Goal: Find specific page/section: Find specific page/section

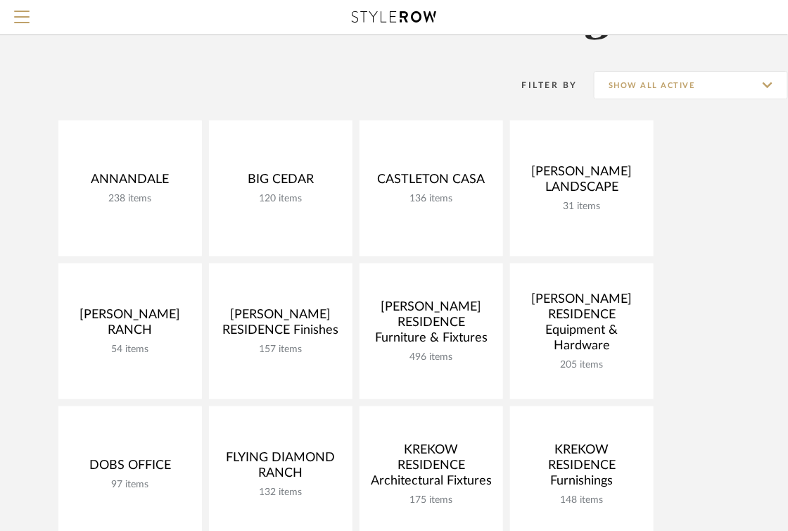
scroll to position [107, 0]
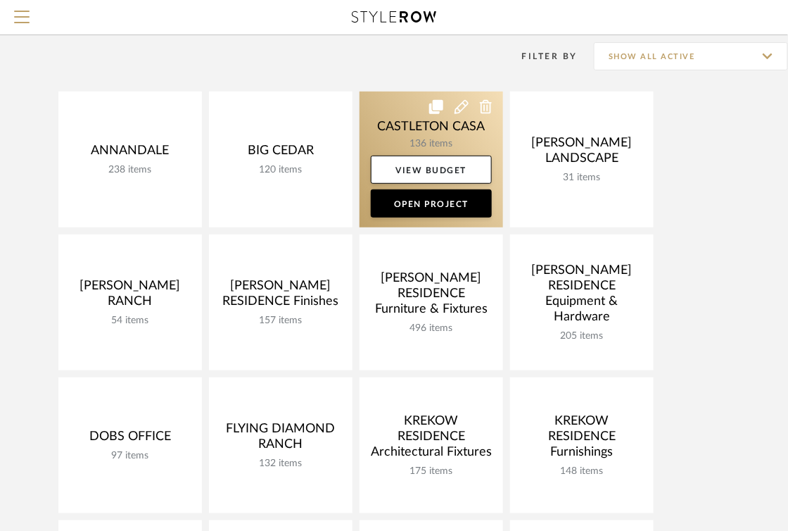
click at [388, 111] on link at bounding box center [432, 159] width 144 height 136
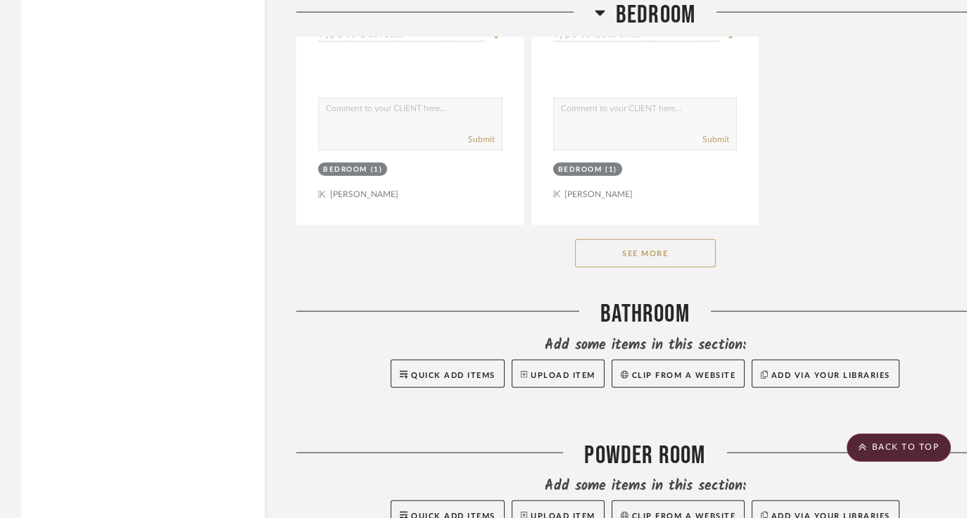
scroll to position [5642, 0]
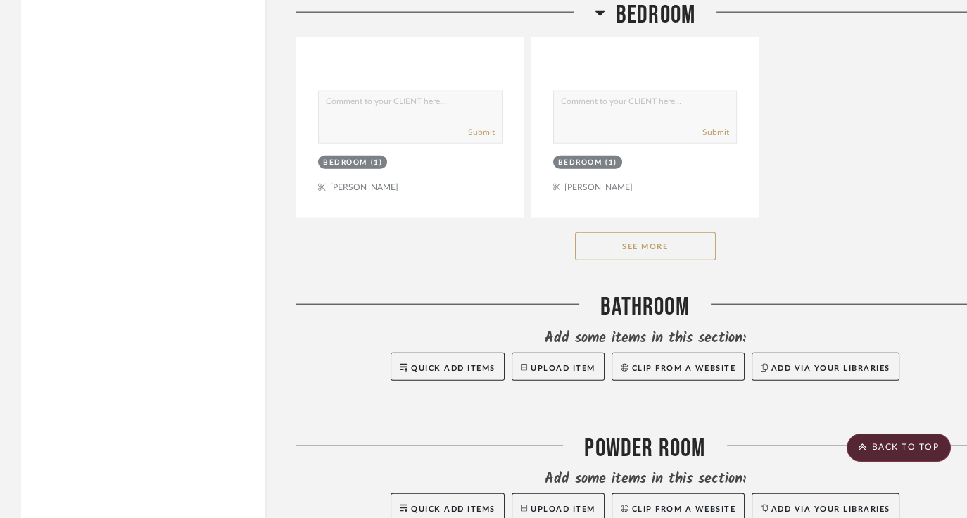
click at [661, 232] on button "See More" at bounding box center [645, 246] width 141 height 28
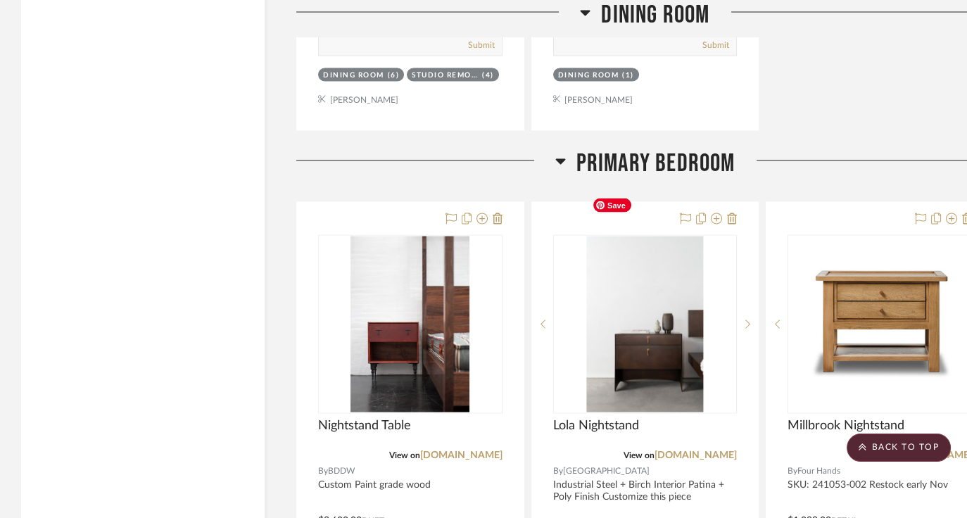
scroll to position [13306, 0]
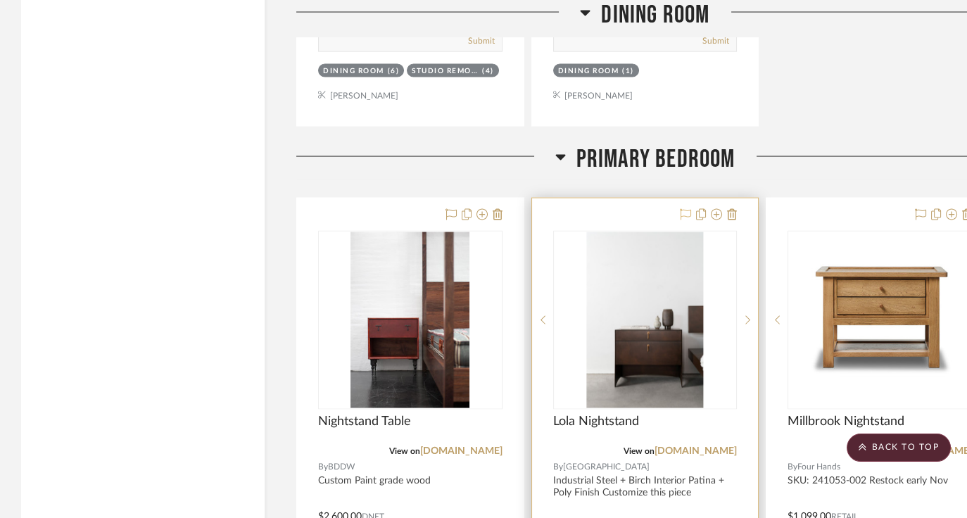
click at [687, 209] on icon at bounding box center [685, 214] width 11 height 11
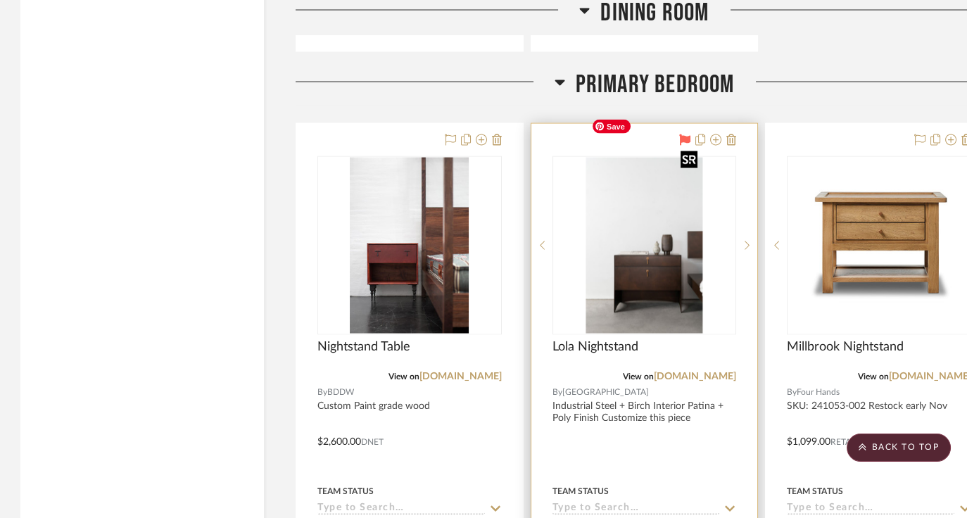
scroll to position [13380, 1]
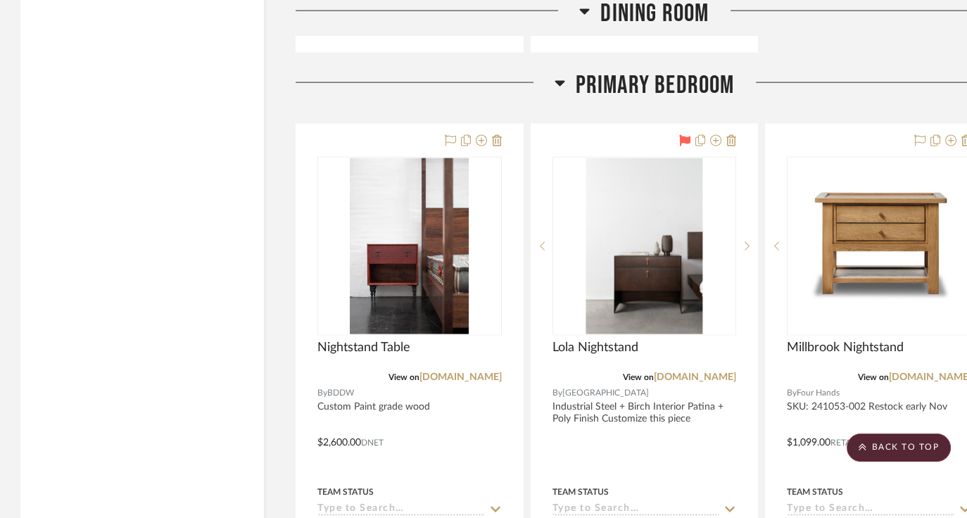
click at [682, 135] on icon at bounding box center [684, 140] width 11 height 11
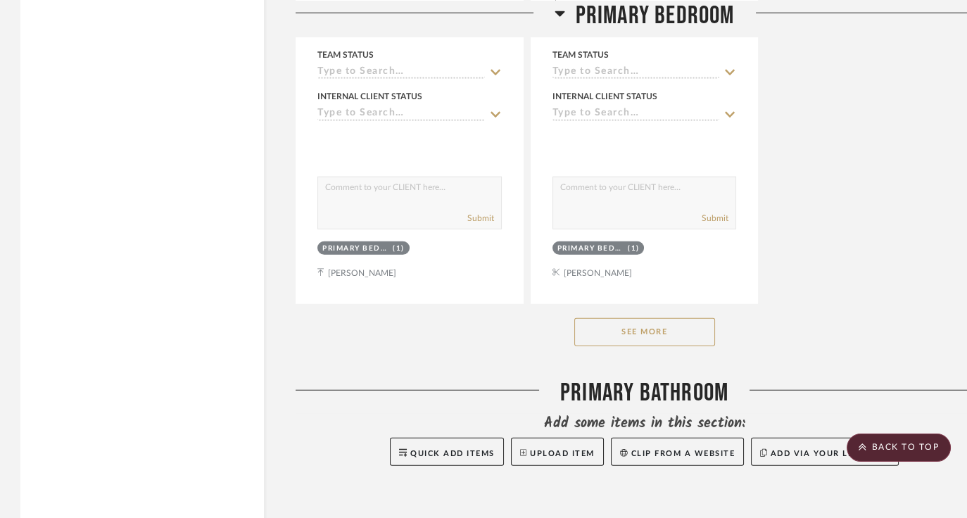
scroll to position [15072, 1]
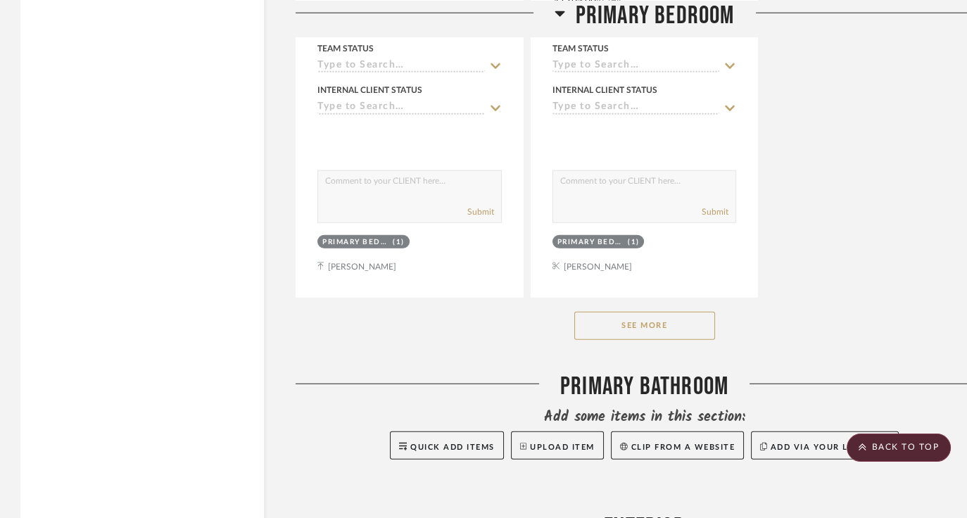
click at [590, 312] on button "See More" at bounding box center [644, 326] width 141 height 28
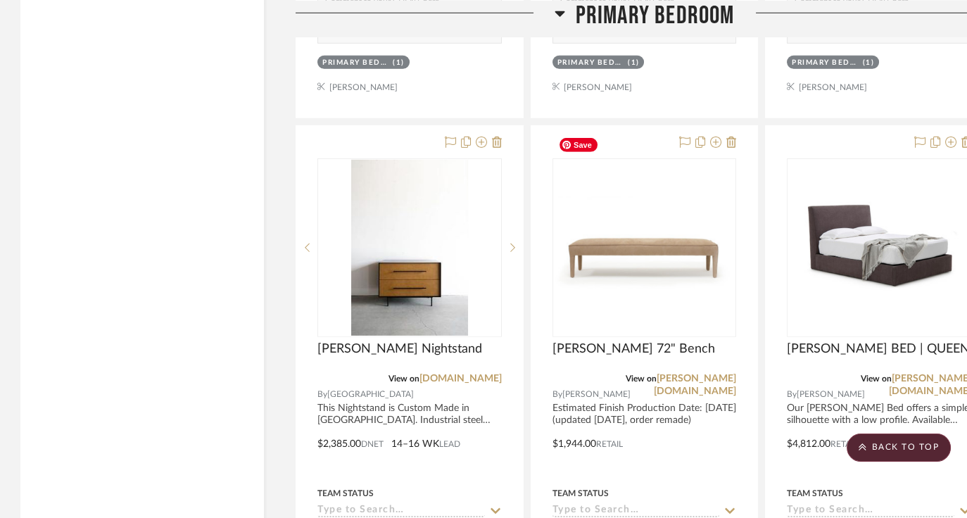
scroll to position [15882, 1]
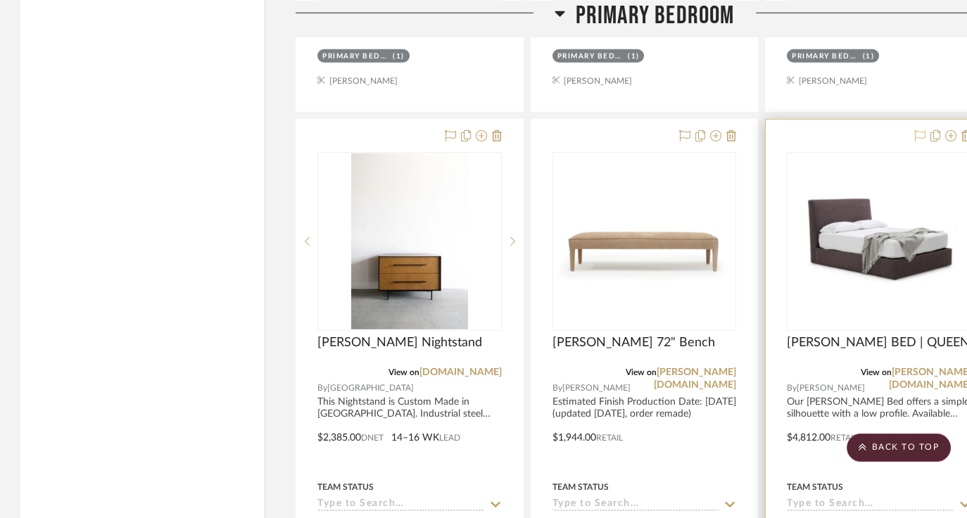
click at [797, 130] on icon at bounding box center [919, 135] width 11 height 11
click at [797, 183] on img "0" at bounding box center [879, 241] width 182 height 125
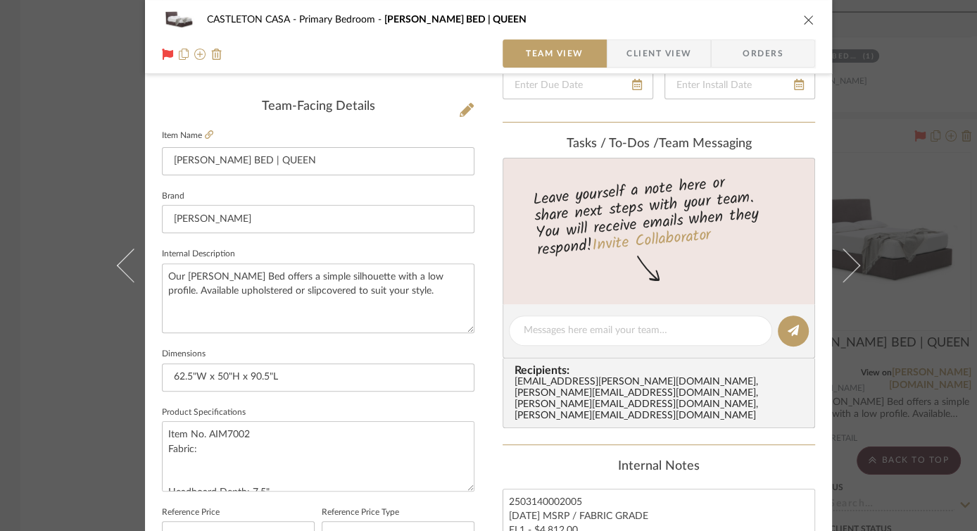
scroll to position [0, 0]
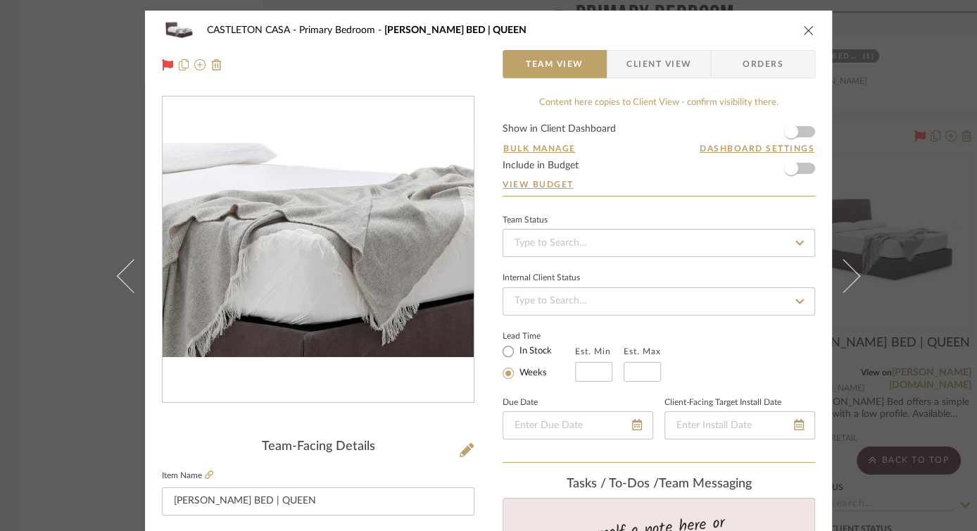
click at [342, 254] on img "0" at bounding box center [318, 250] width 311 height 214
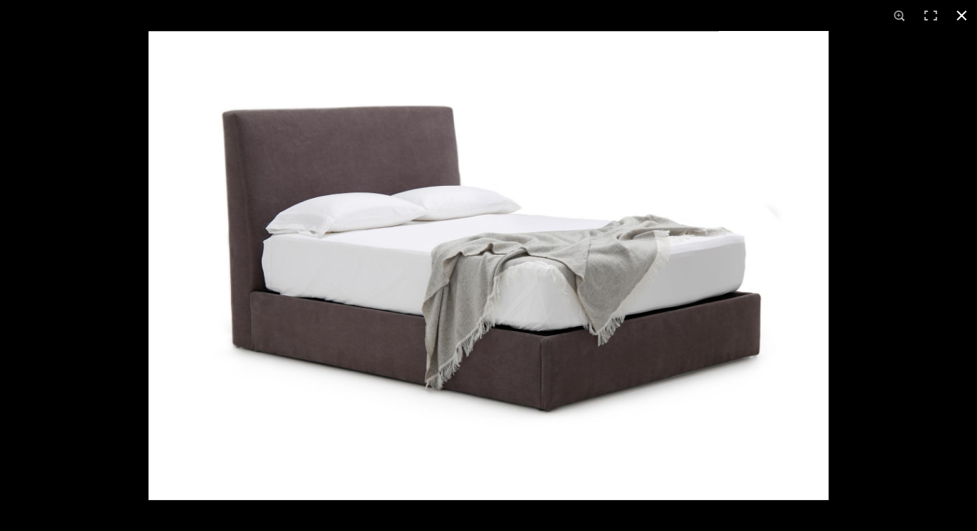
click at [797, 19] on button at bounding box center [961, 15] width 31 height 31
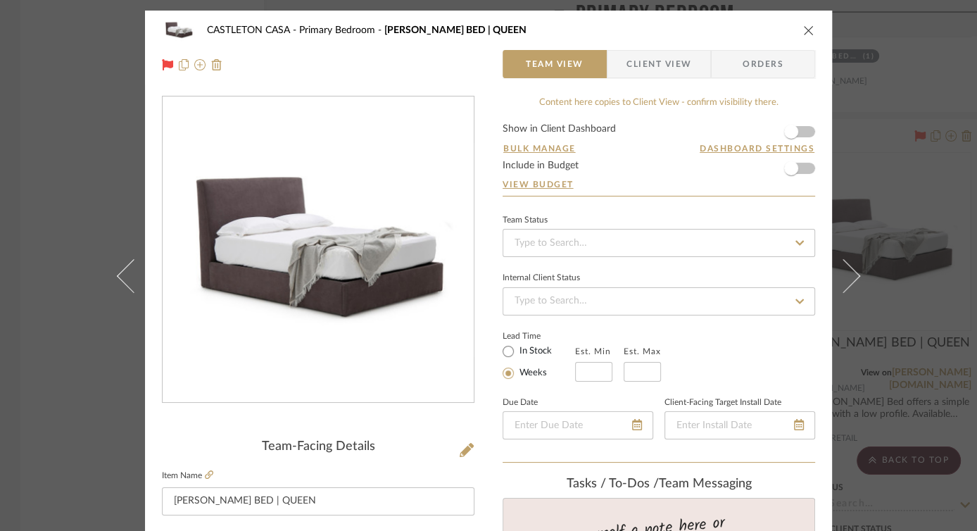
click at [797, 29] on icon "close" at bounding box center [808, 30] width 11 height 11
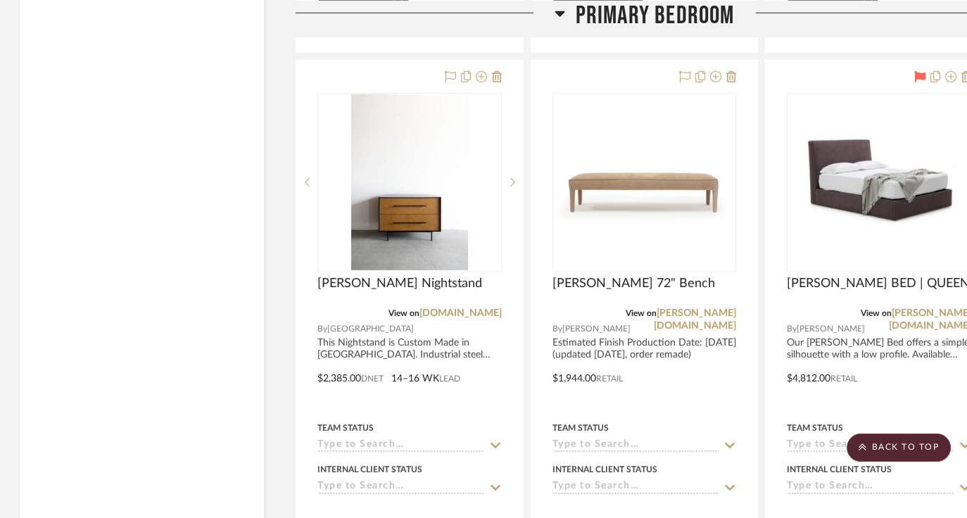
scroll to position [15946, 1]
